Goal: Book appointment/travel/reservation

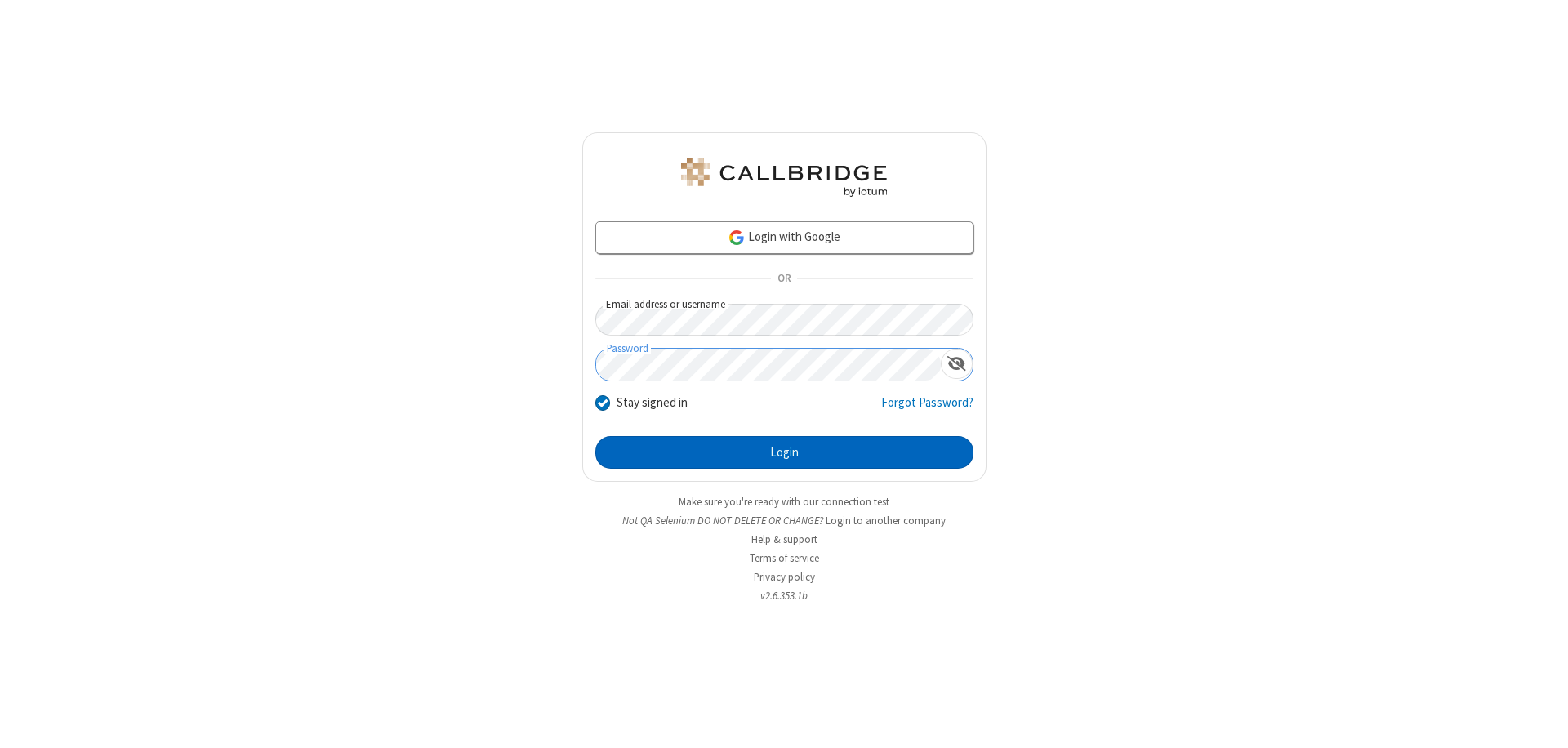
click at [784, 453] on button "Login" at bounding box center [785, 453] width 378 height 33
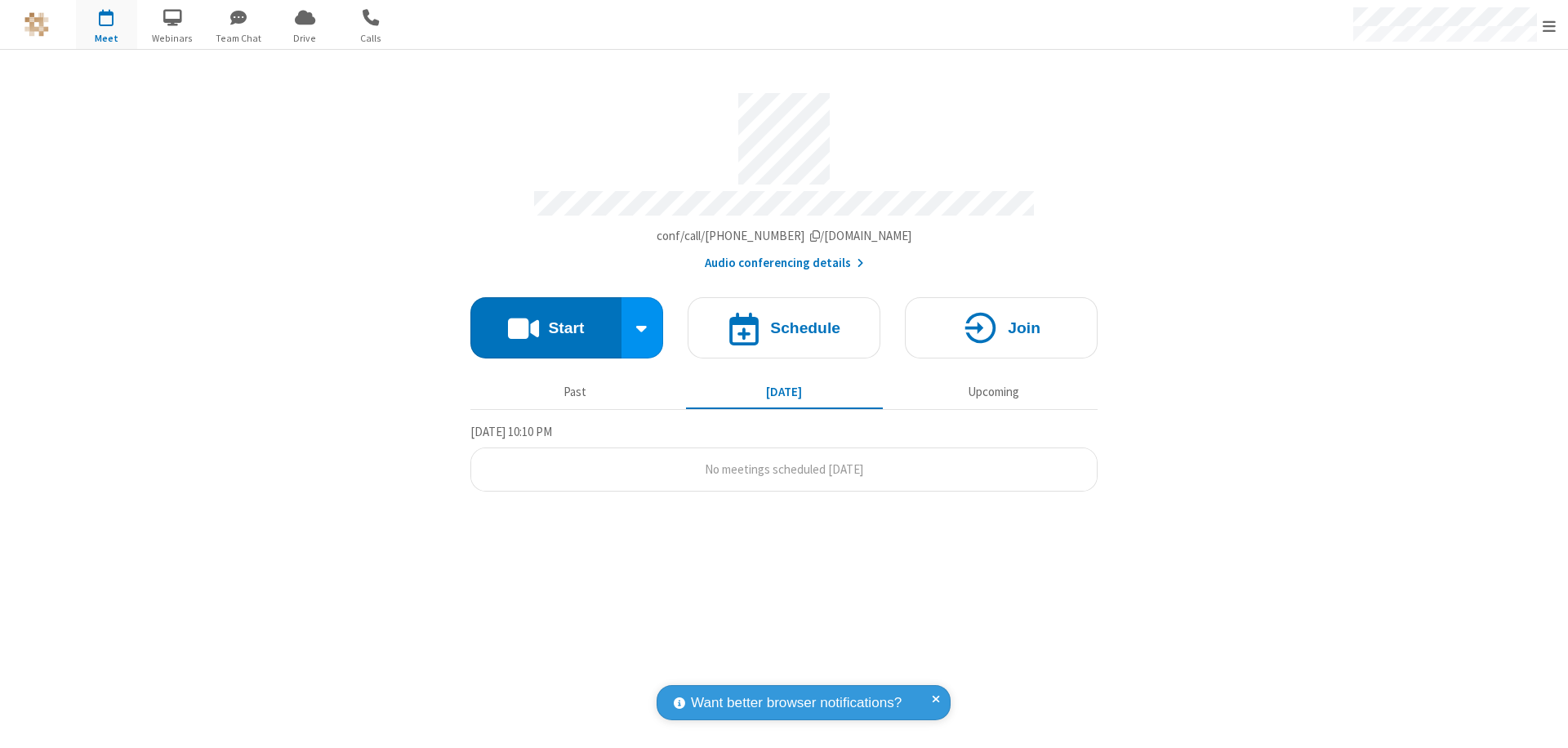
click at [1550, 25] on span "Open menu" at bounding box center [1549, 26] width 13 height 16
click at [106, 24] on span "button" at bounding box center [107, 17] width 62 height 28
click at [784, 321] on h4 "Schedule" at bounding box center [806, 328] width 71 height 15
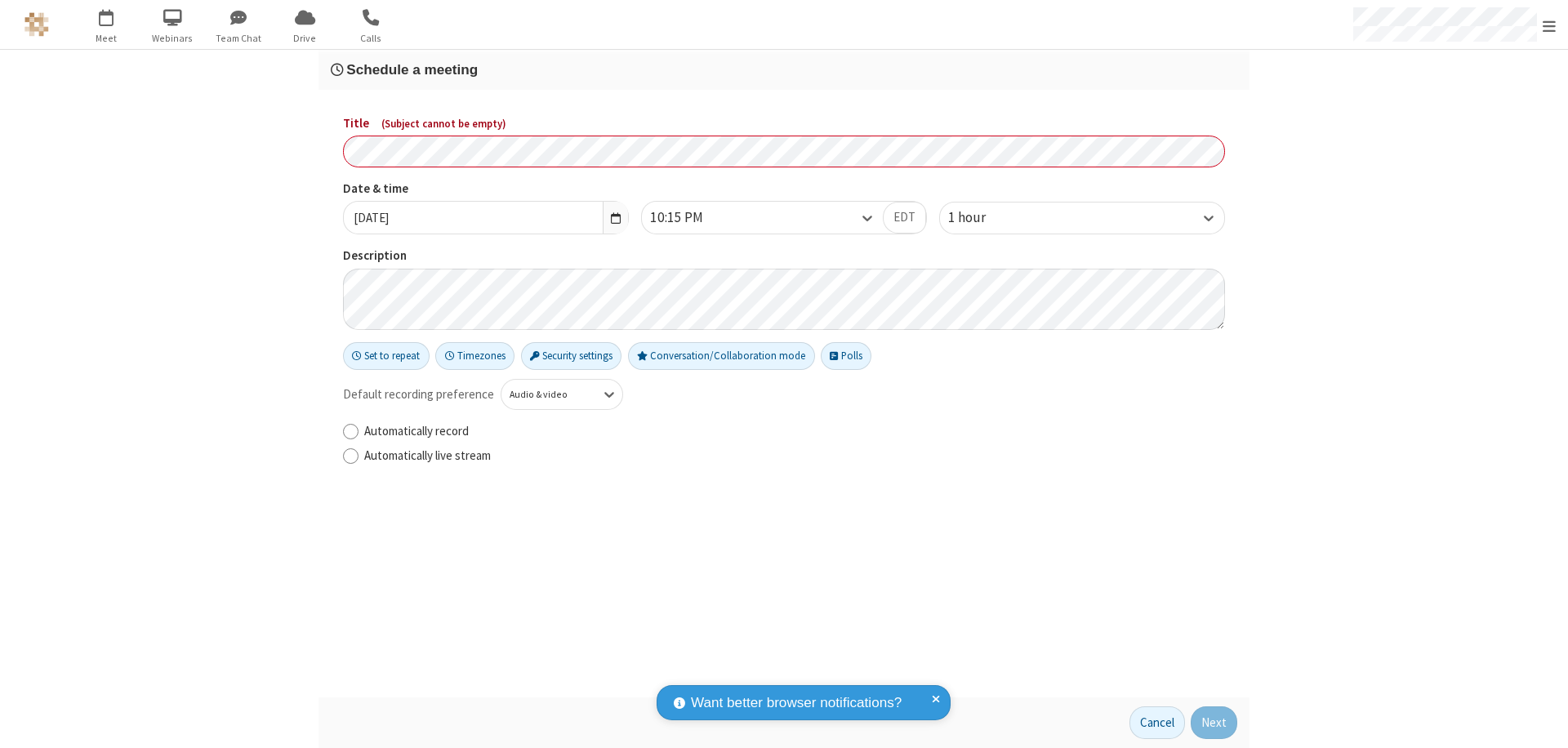
click at [784, 70] on h3 "Schedule a meeting" at bounding box center [783, 70] width 906 height 15
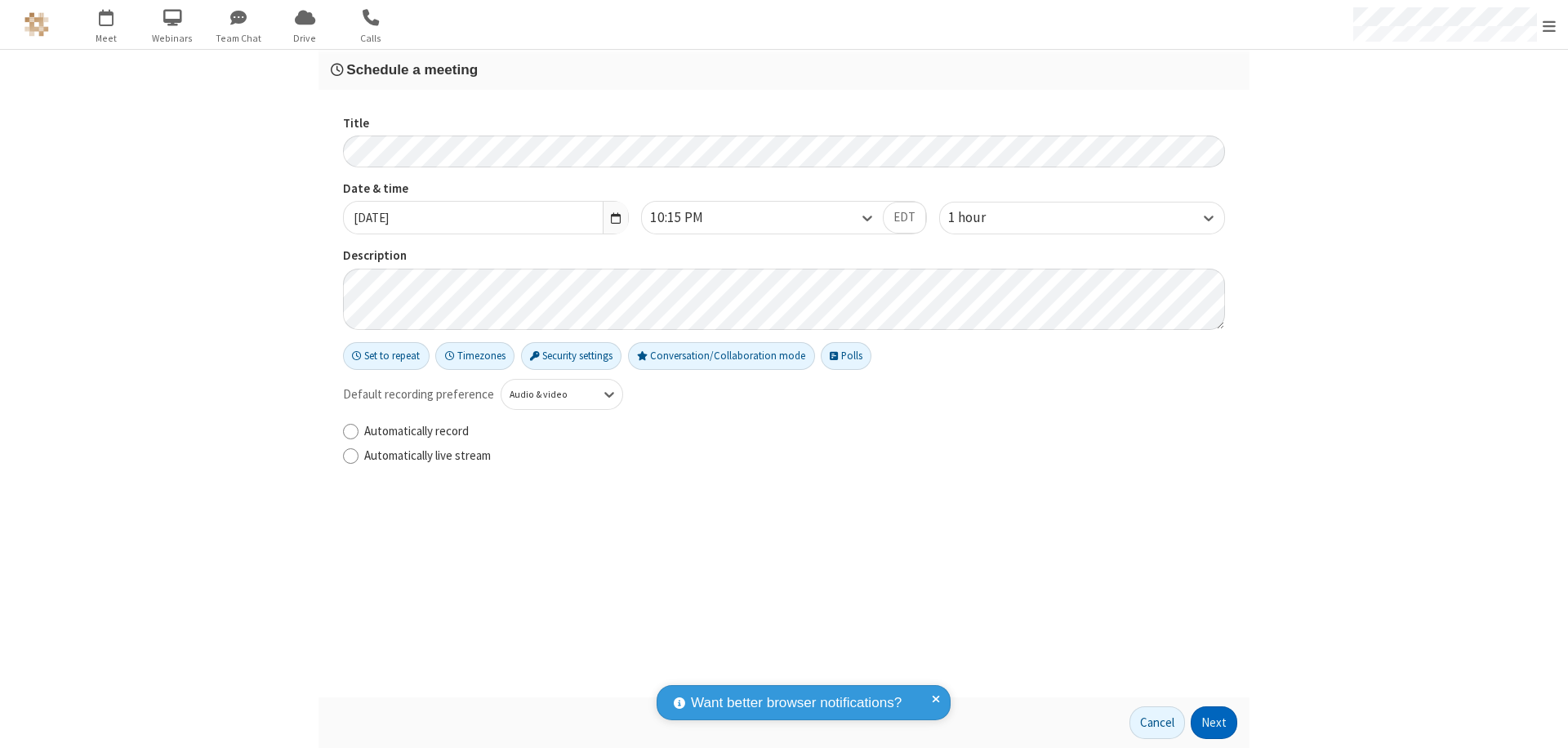
click at [1215, 723] on button "Next" at bounding box center [1213, 723] width 46 height 33
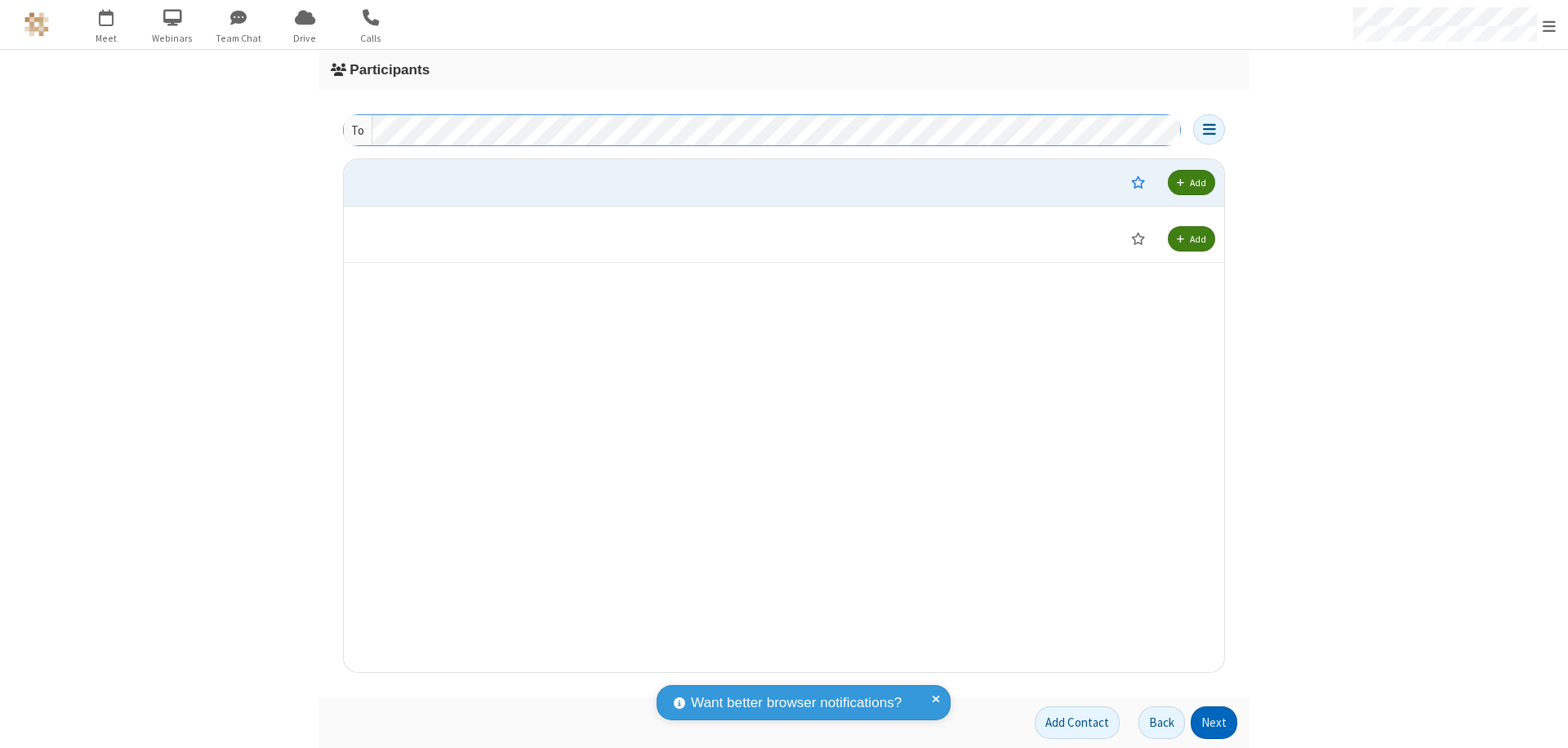
click at [1215, 723] on button "Next" at bounding box center [1213, 723] width 46 height 33
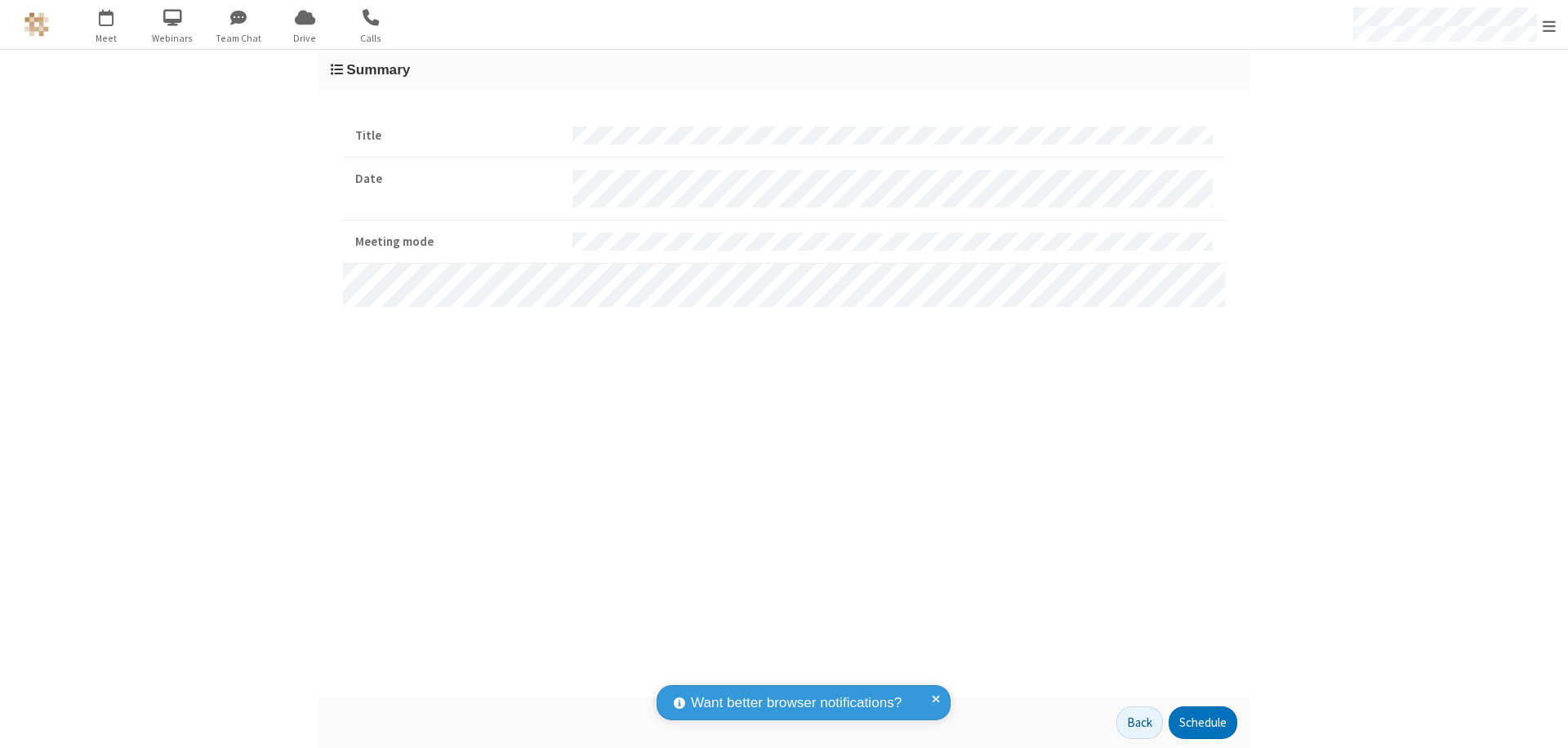
click at [1202, 723] on button "Schedule" at bounding box center [1203, 723] width 69 height 33
